Goal: Information Seeking & Learning: Learn about a topic

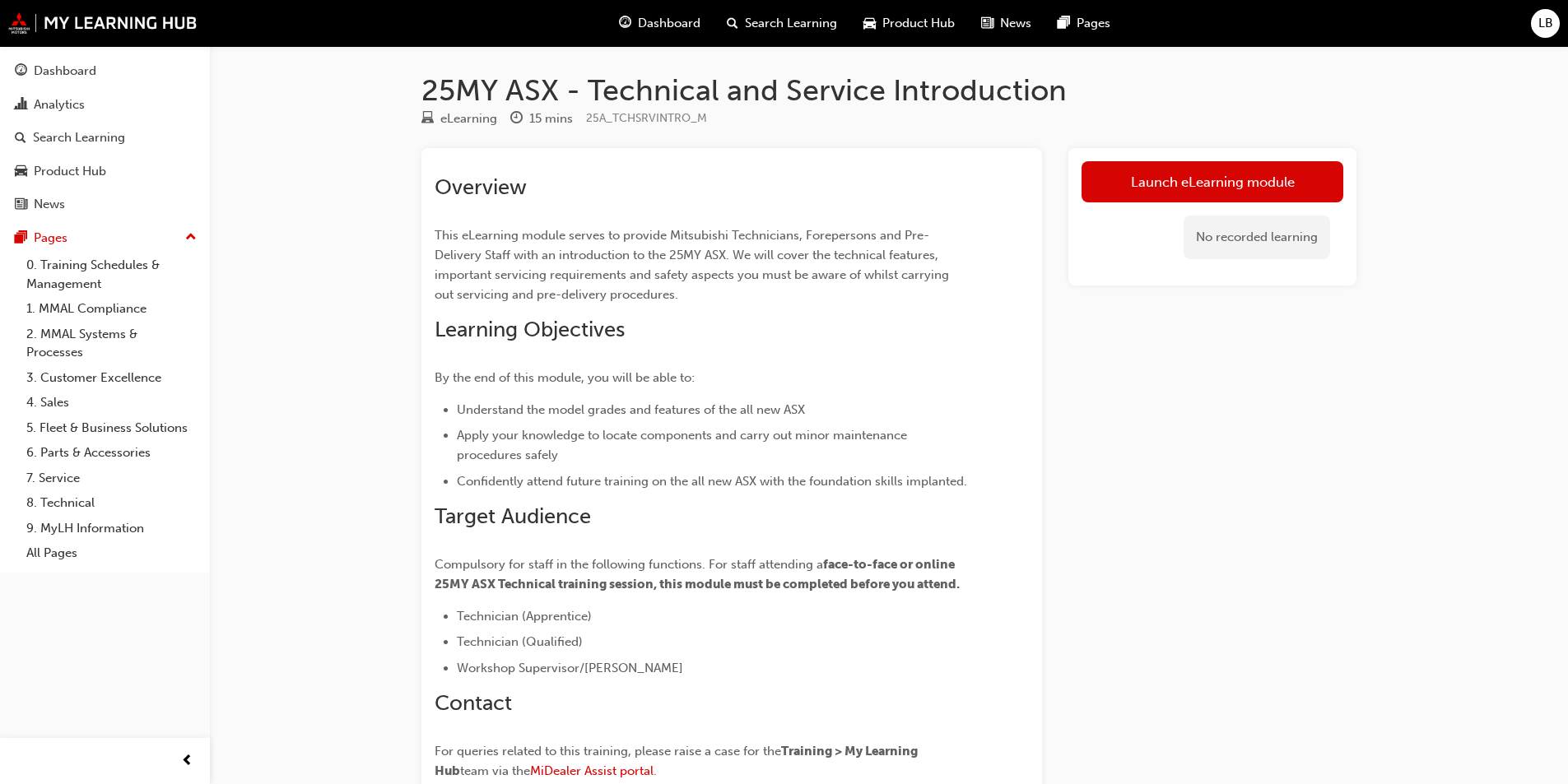
click at [766, 28] on span "Search Learning" at bounding box center [791, 23] width 92 height 19
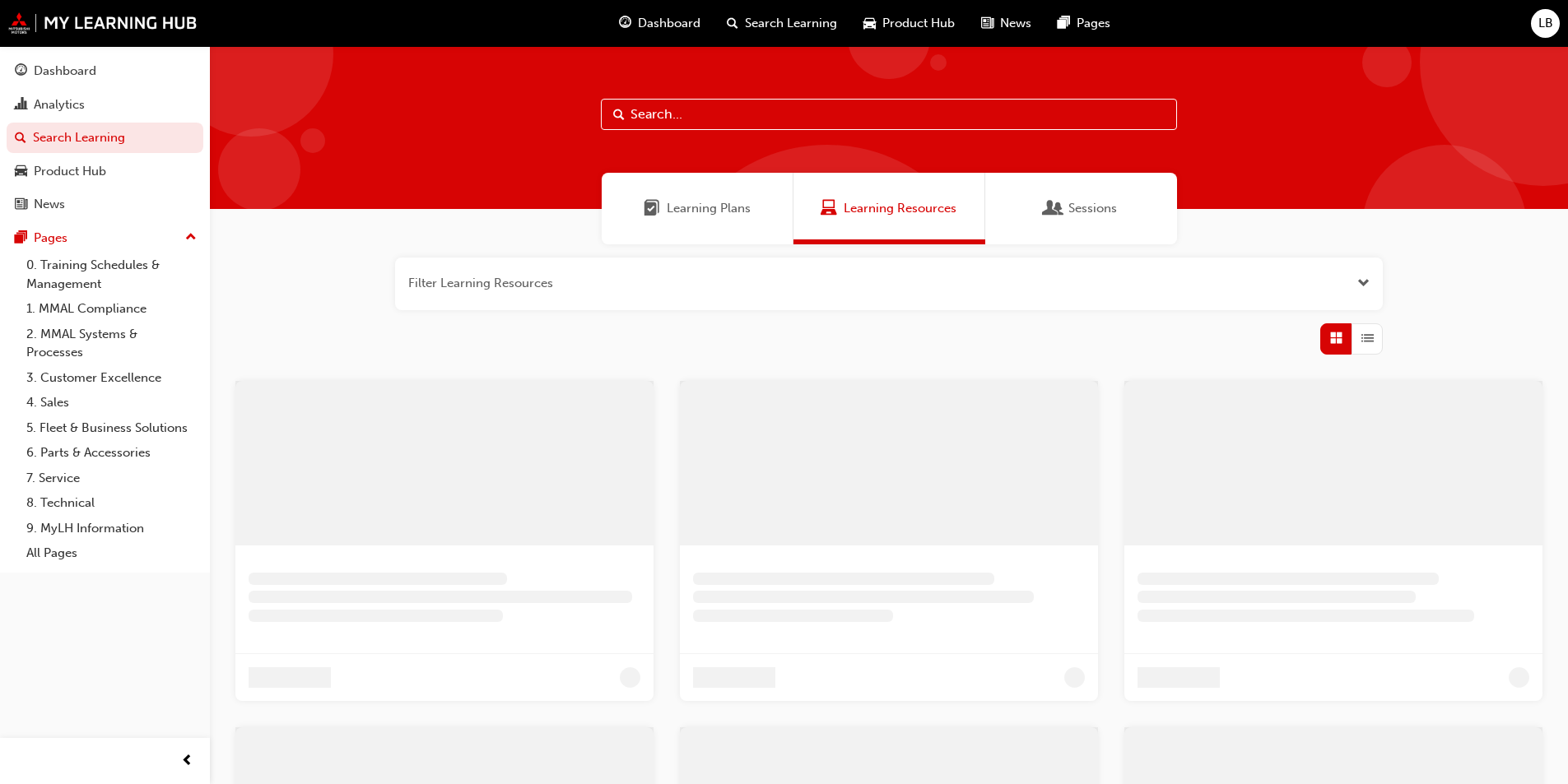
click at [670, 105] on input "text" at bounding box center [889, 115] width 576 height 31
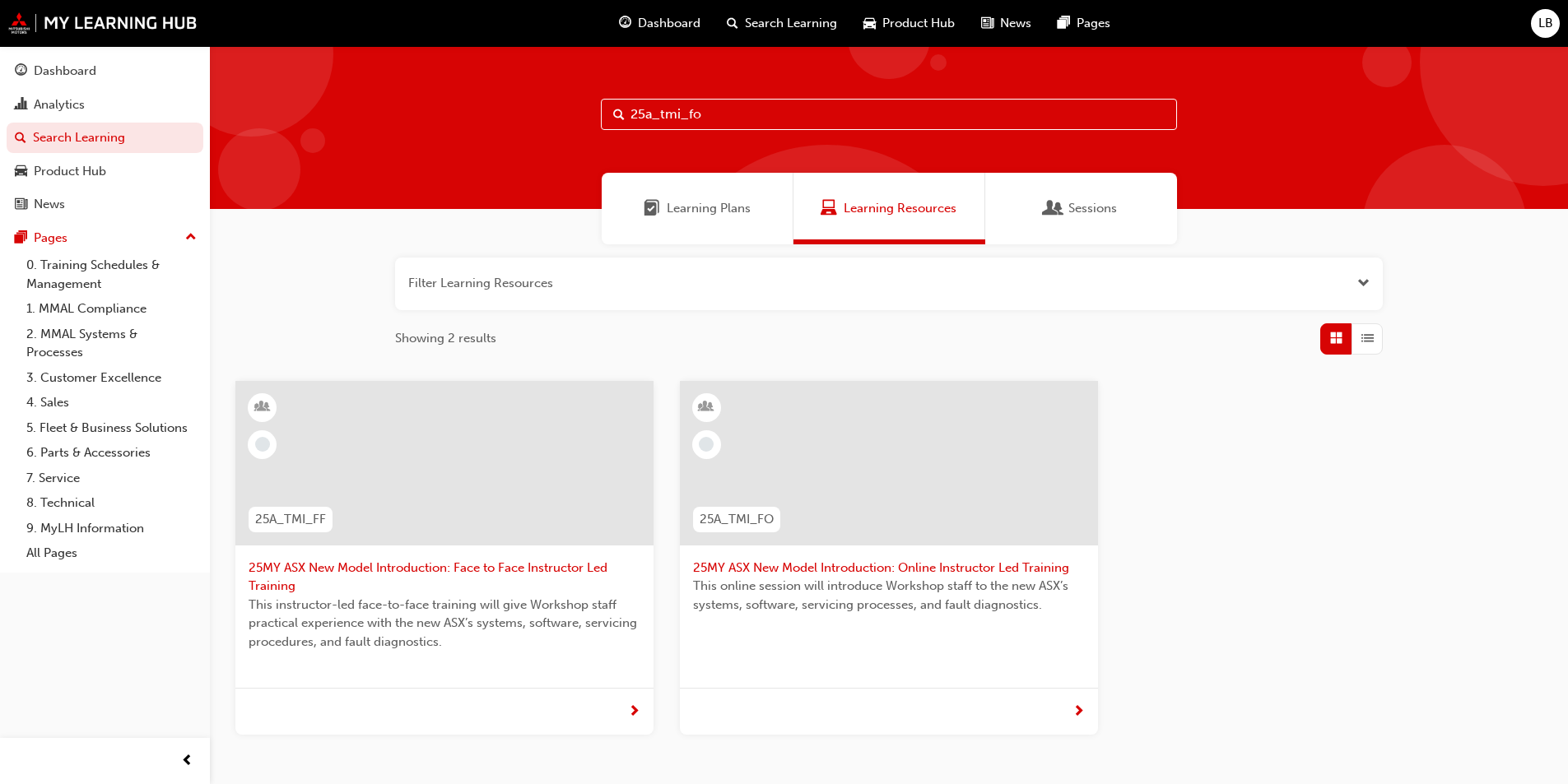
type input "25a_tmi_fo"
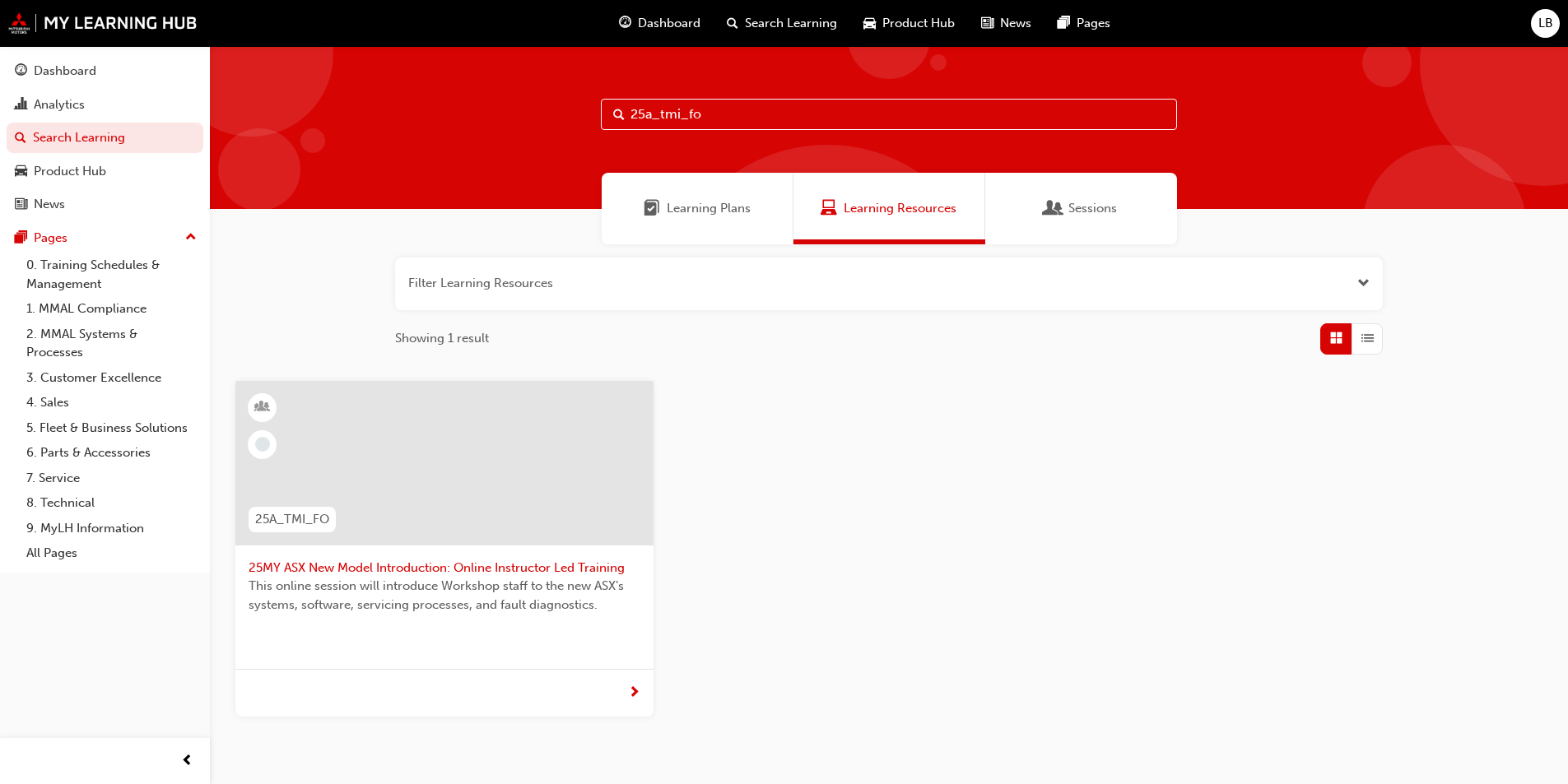
click at [493, 495] on div at bounding box center [443, 463] width 418 height 164
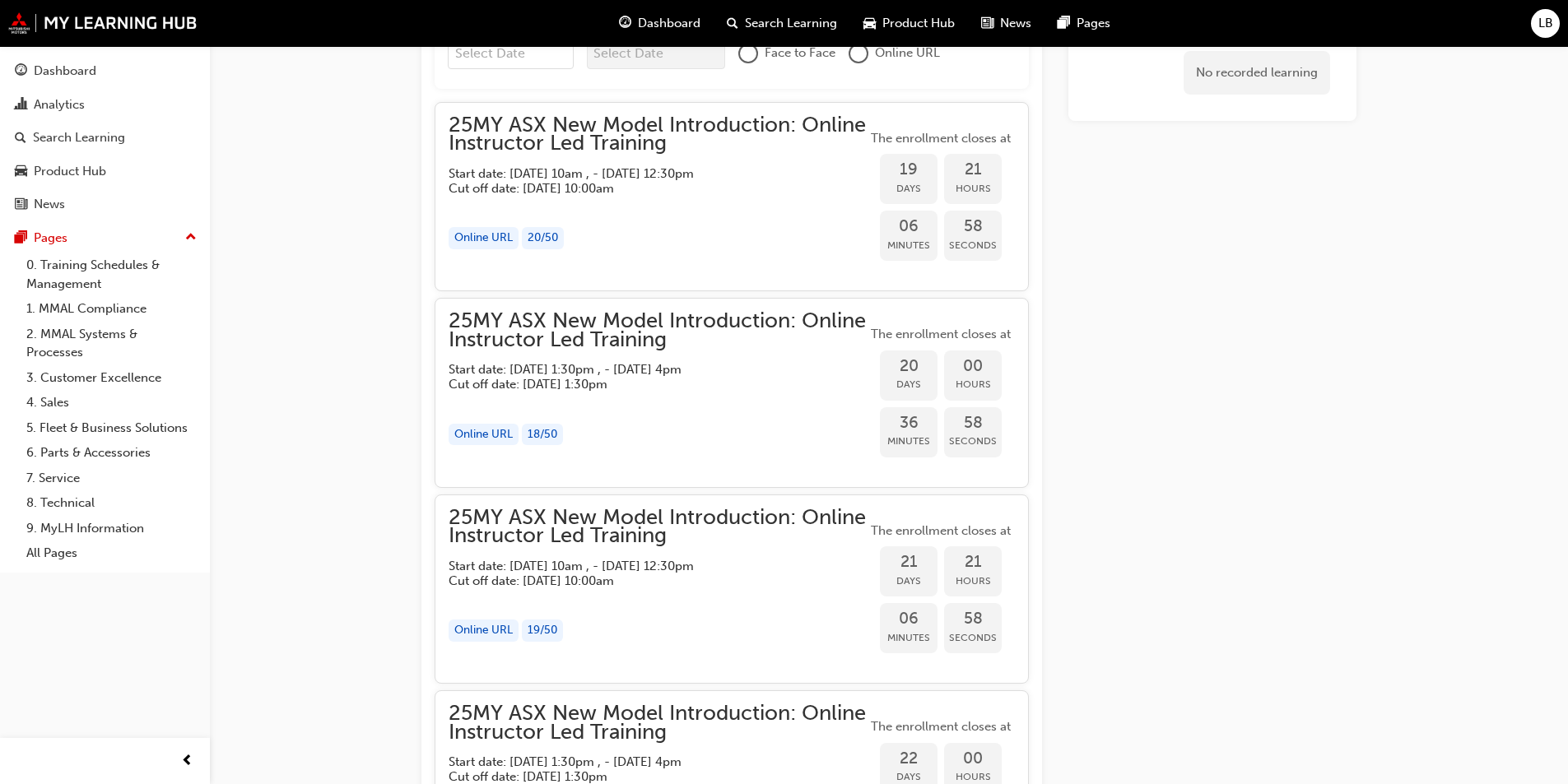
scroll to position [1096, 0]
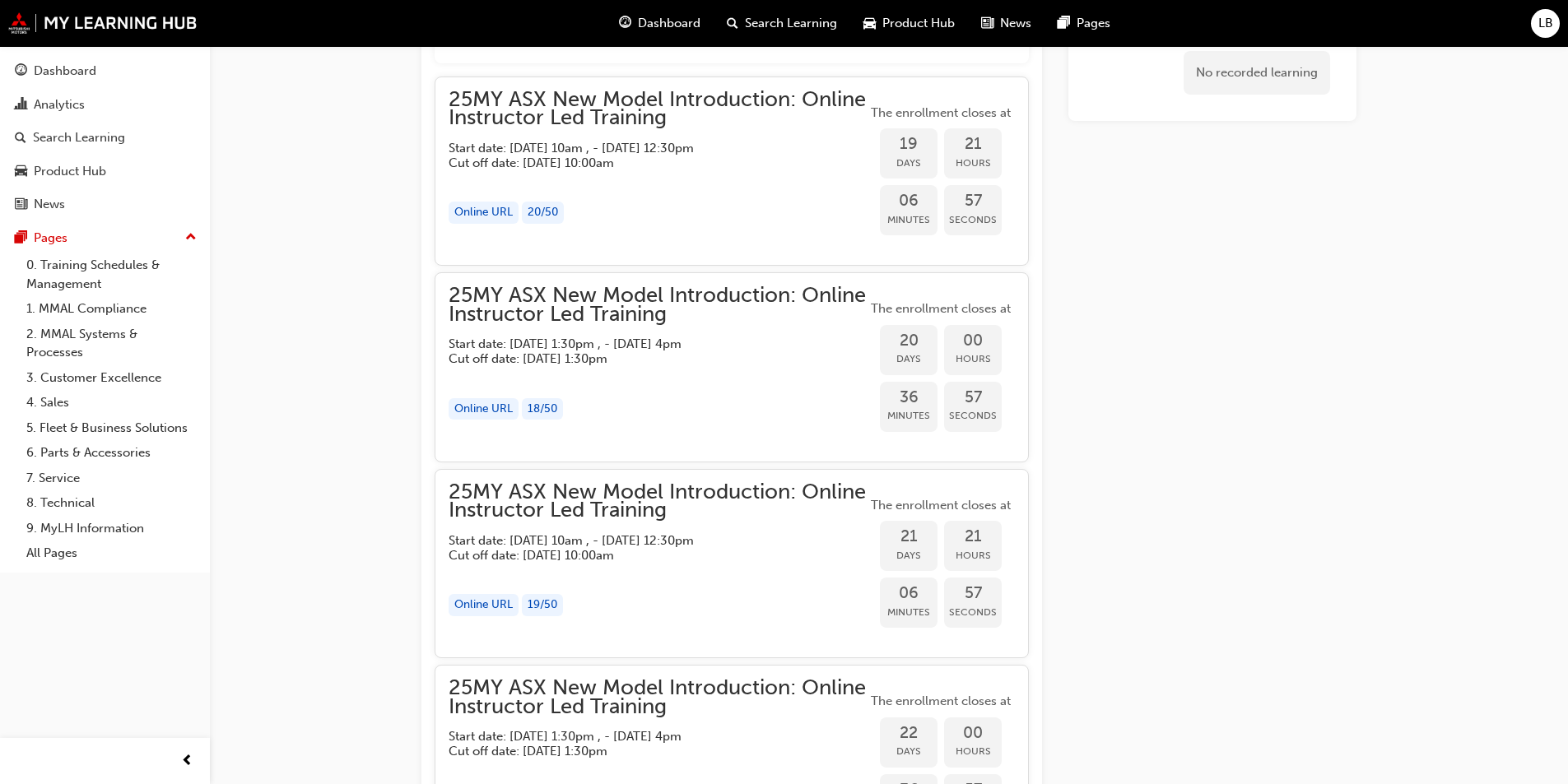
click at [550, 76] on div "25MY ASX New Model Introduction: Online Instructor Led Training Start date: Tue…" at bounding box center [731, 171] width 594 height 190
click at [576, 101] on span "25MY ASX New Model Introduction: Online Instructor Led Training" at bounding box center [657, 109] width 418 height 37
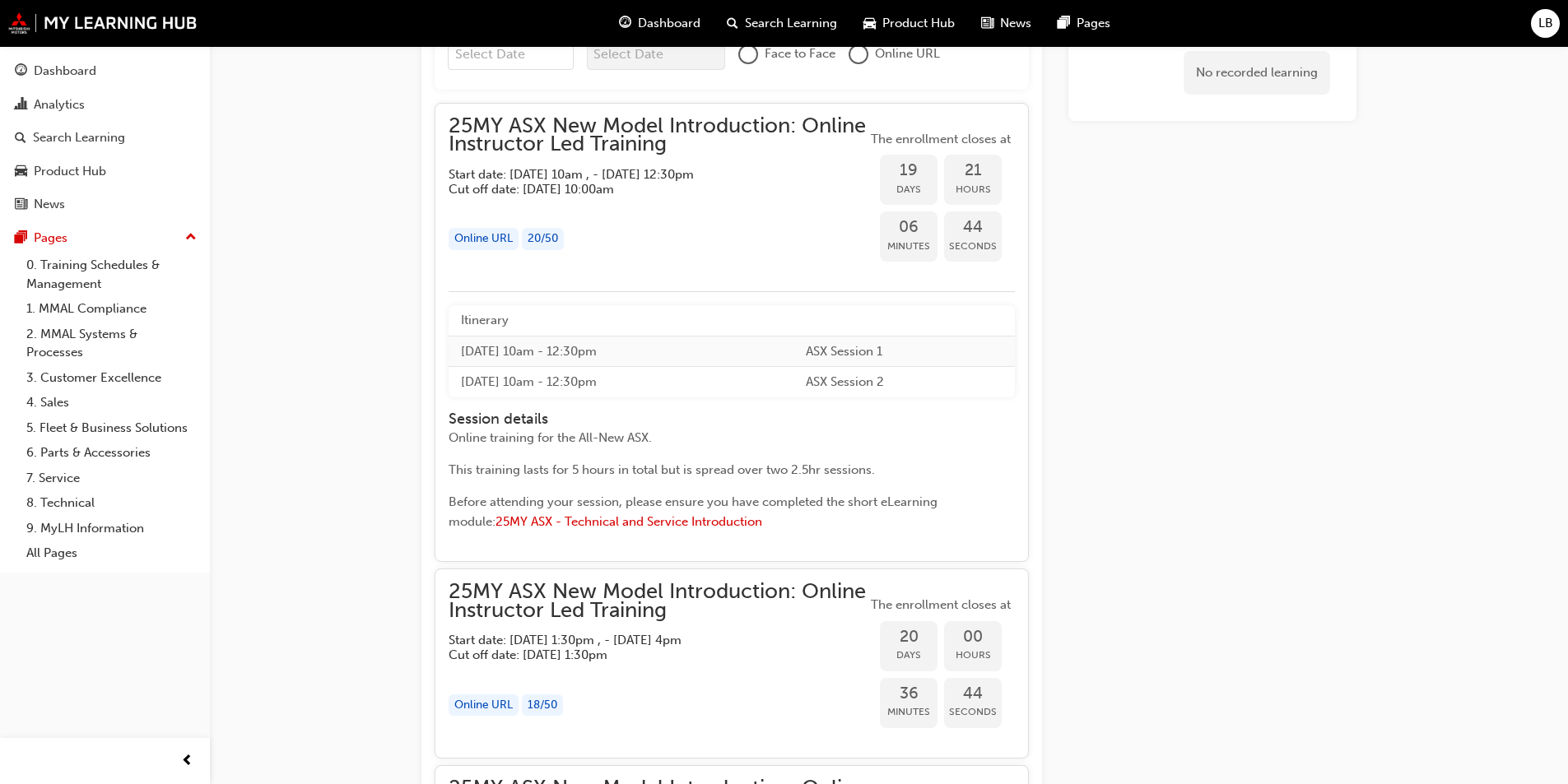
scroll to position [988, 0]
